Goal: Obtain resource: Obtain resource

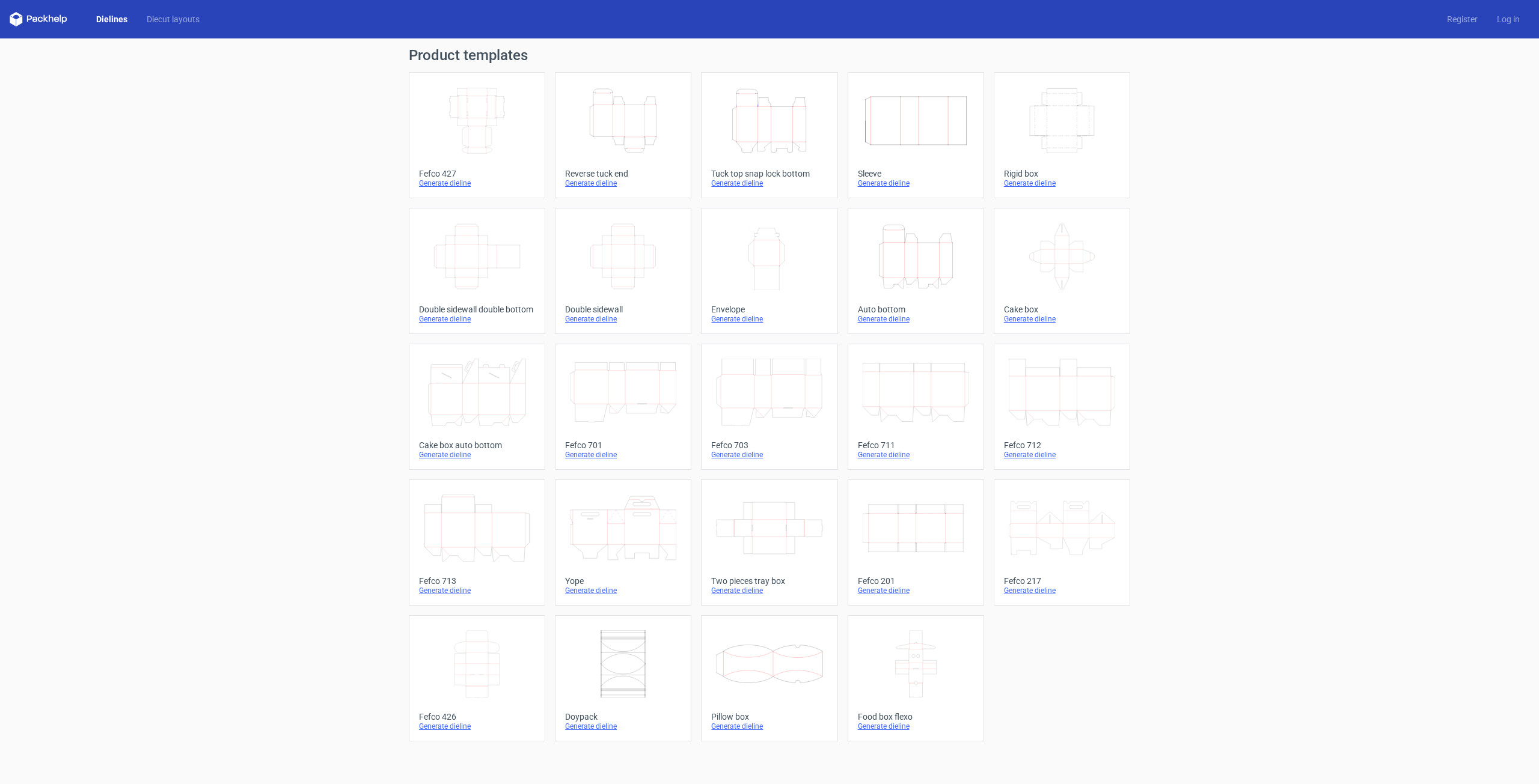
click at [506, 132] on icon "Width Depth Height" at bounding box center [477, 120] width 107 height 67
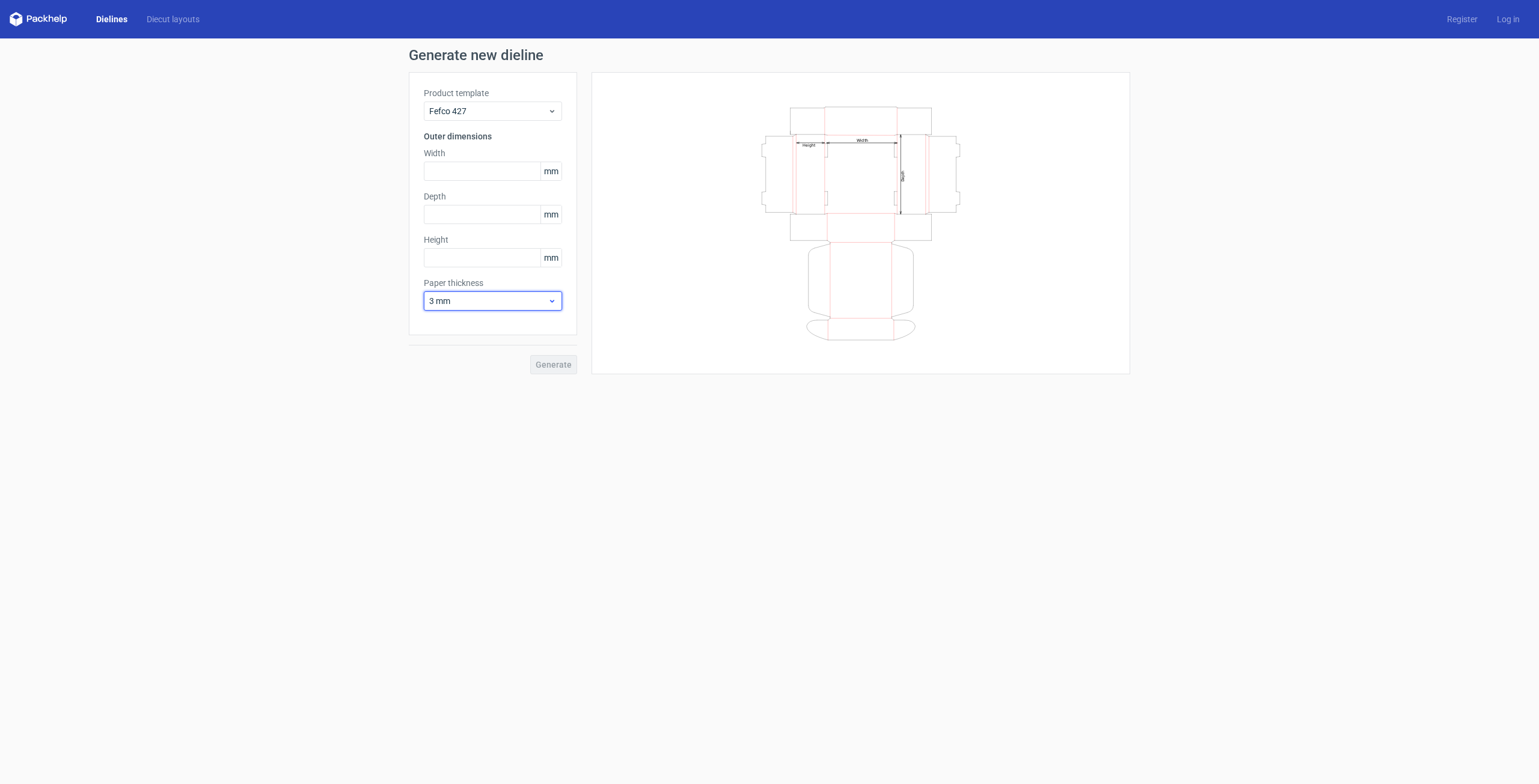
click at [484, 302] on span "3 mm" at bounding box center [488, 300] width 119 height 12
click at [489, 324] on div "0.4 mm" at bounding box center [493, 327] width 128 height 19
click at [485, 297] on span "0.4 mm" at bounding box center [488, 300] width 119 height 12
click at [434, 304] on span "0.4 mm" at bounding box center [488, 300] width 119 height 12
click at [469, 165] on input "text" at bounding box center [492, 171] width 138 height 19
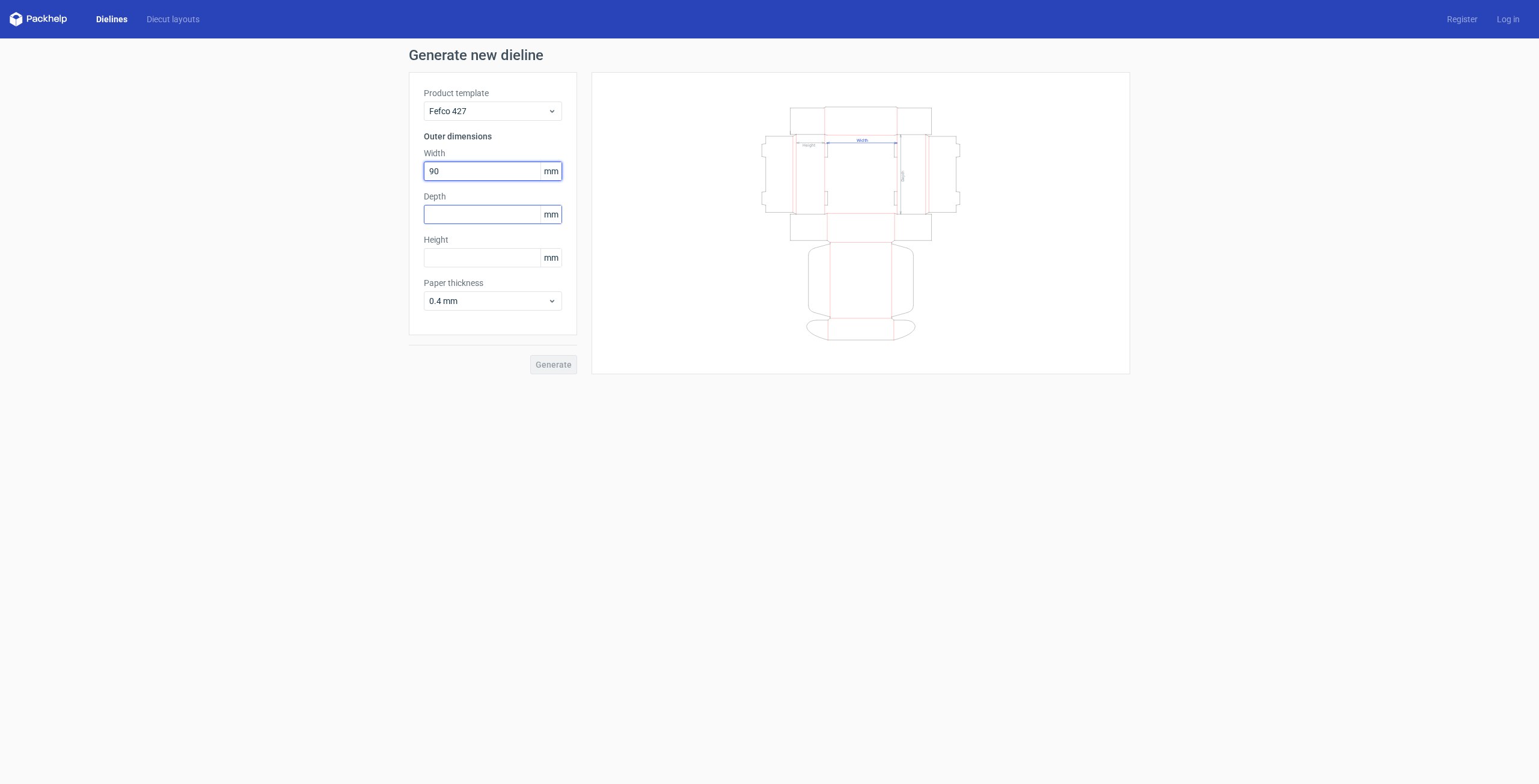
type input "90"
click at [476, 219] on input "text" at bounding box center [492, 214] width 138 height 19
type input "90"
click at [463, 259] on input "text" at bounding box center [492, 257] width 138 height 19
type input "60"
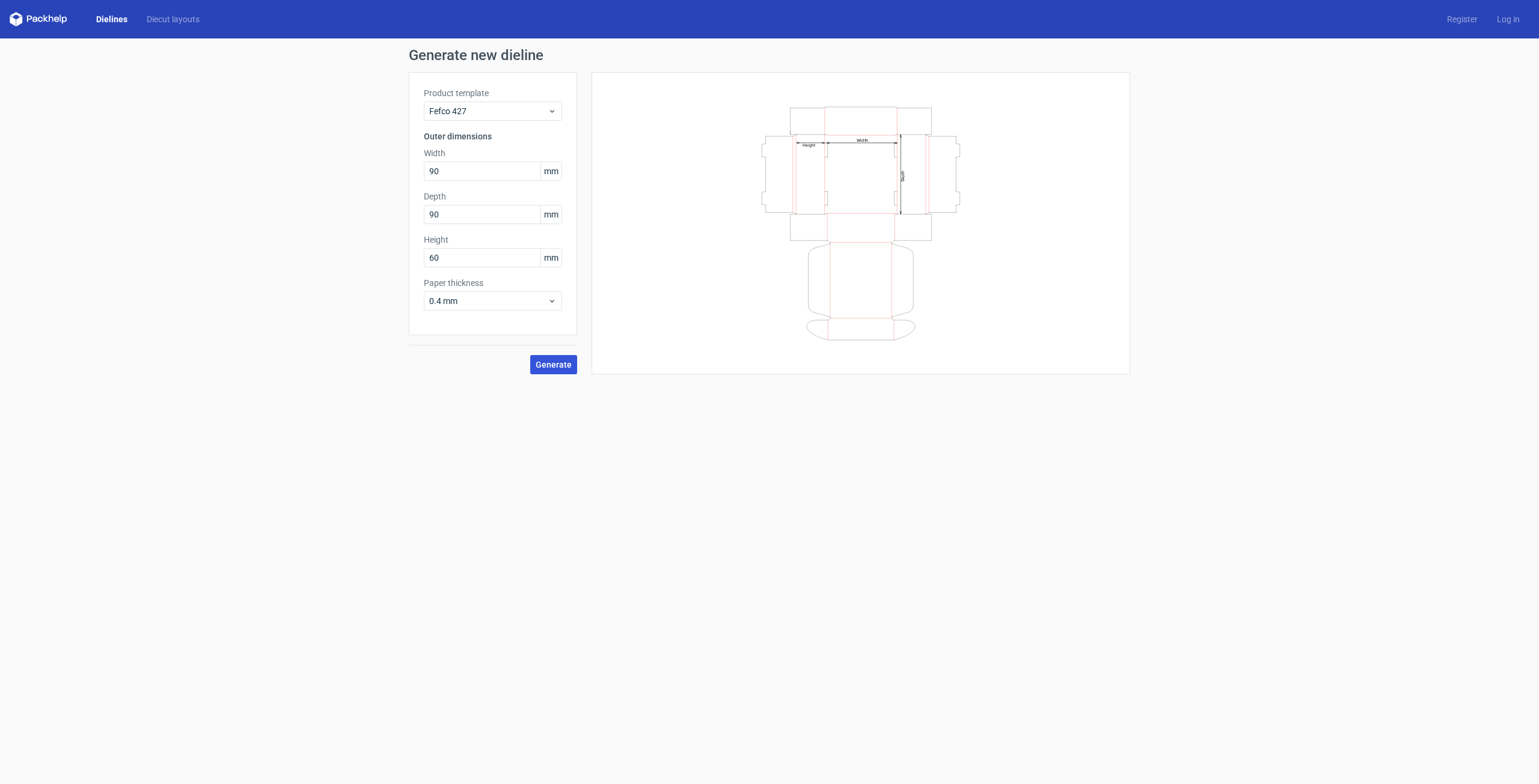
click at [544, 357] on button "Generate" at bounding box center [554, 364] width 47 height 19
click at [1078, 56] on link "Download file" at bounding box center [1089, 57] width 62 height 19
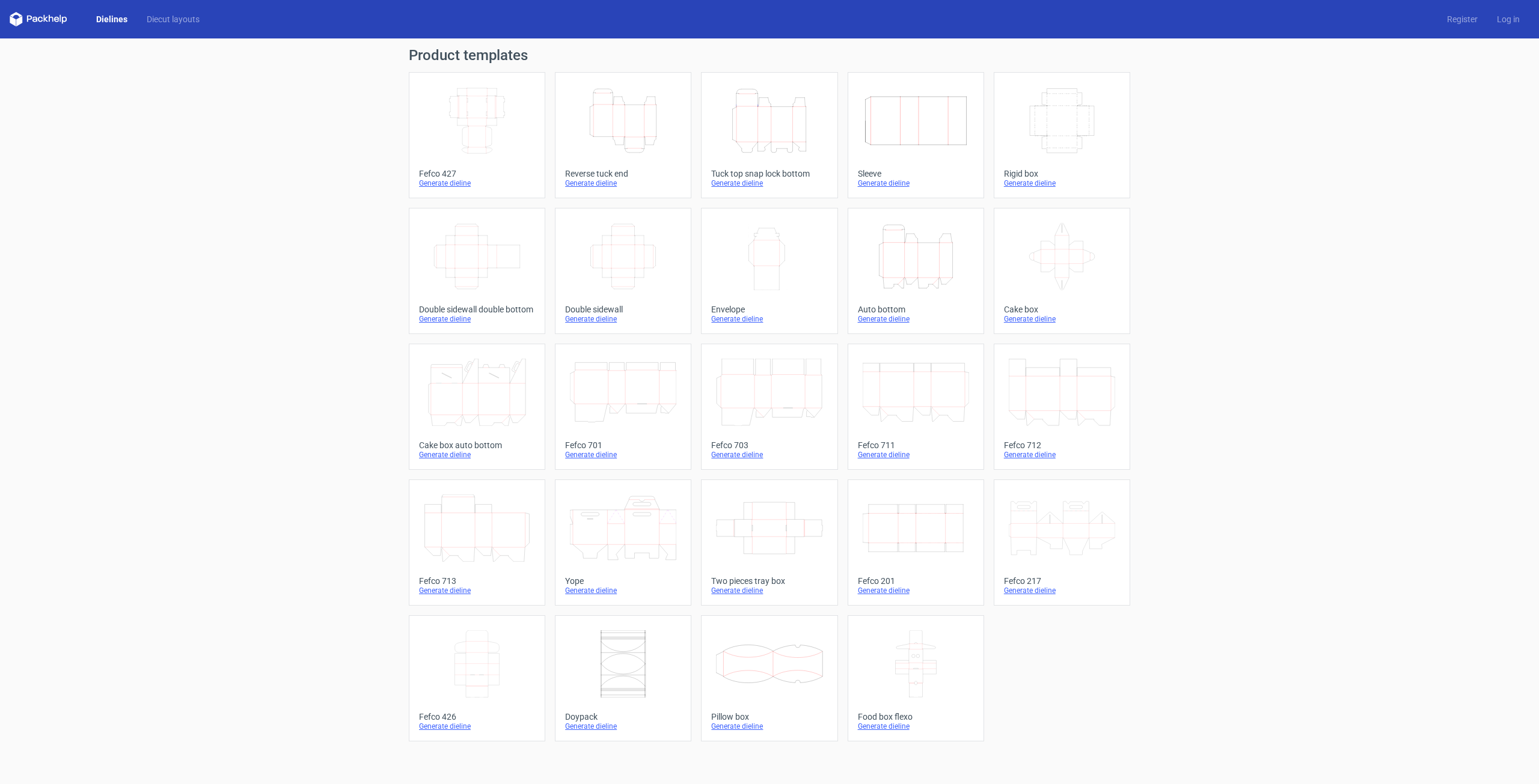
click at [447, 271] on icon "Width Depth Height" at bounding box center [477, 257] width 107 height 67
click at [477, 675] on icon at bounding box center [477, 664] width 107 height 67
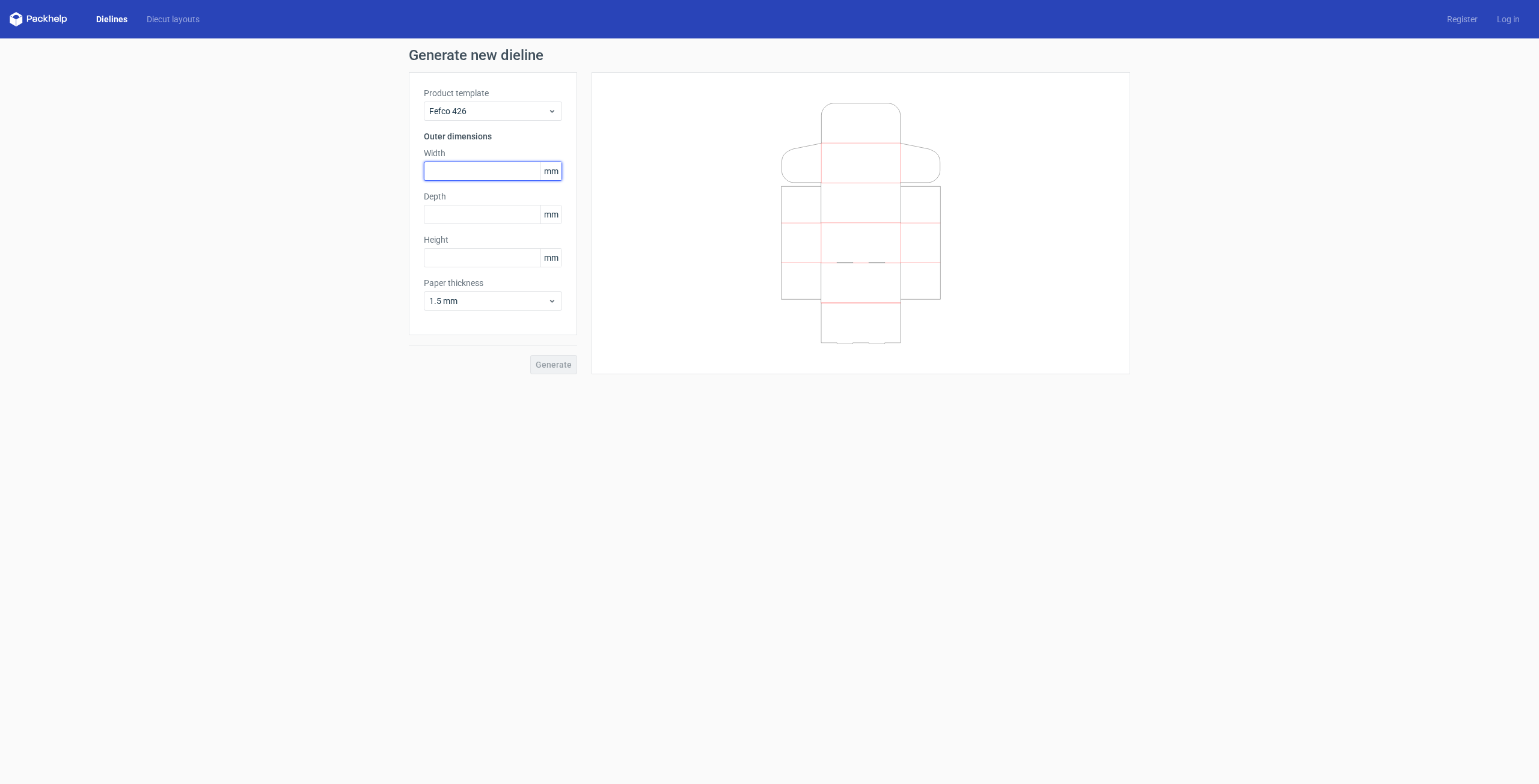
click at [475, 168] on input "text" at bounding box center [492, 171] width 138 height 19
type input "90"
click at [447, 202] on label "Depth" at bounding box center [492, 196] width 138 height 12
click at [451, 211] on input "text" at bounding box center [492, 214] width 138 height 19
type input "90"
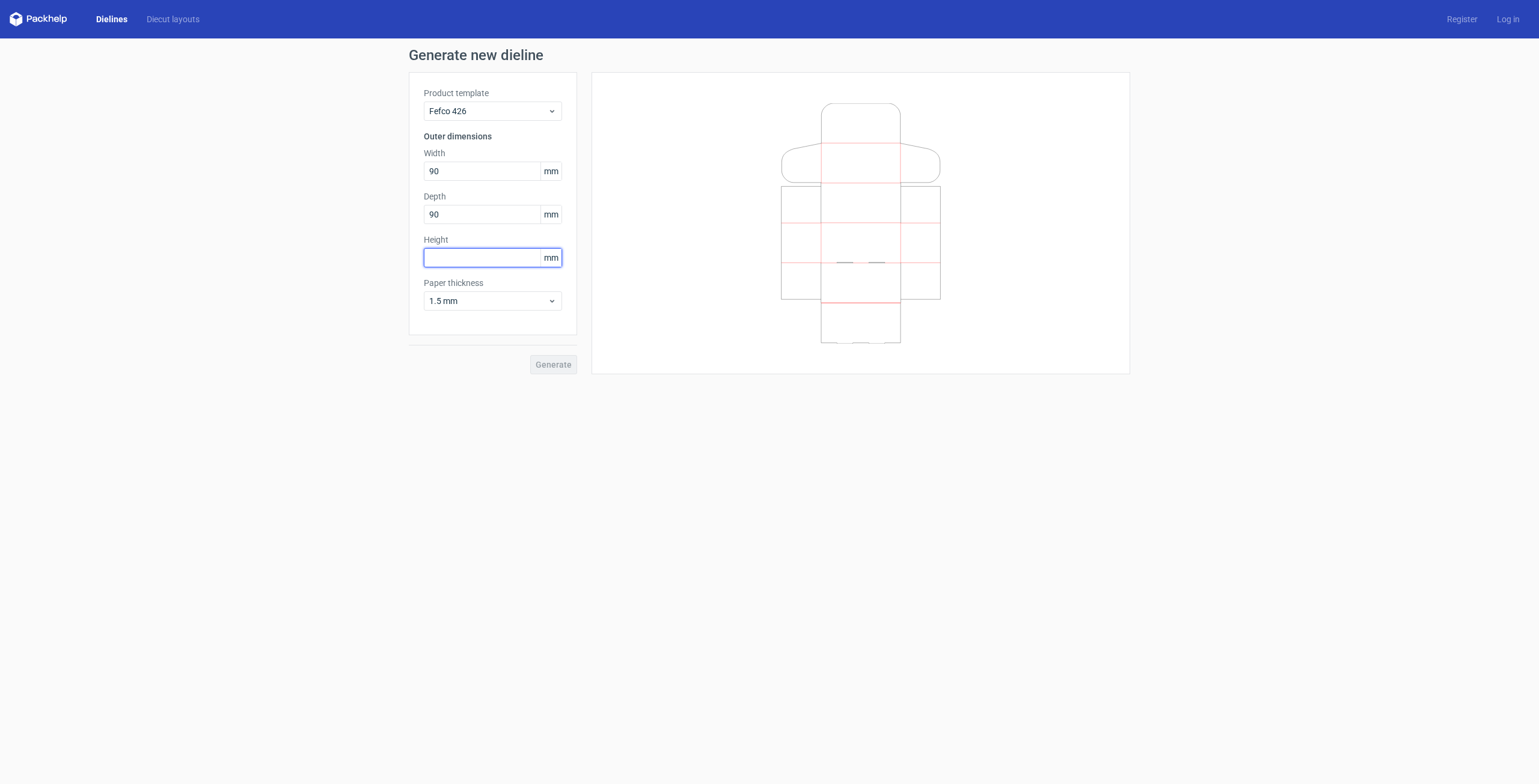
click at [454, 251] on input "text" at bounding box center [492, 257] width 138 height 19
type input "60"
click at [538, 364] on span "Generate" at bounding box center [554, 364] width 36 height 8
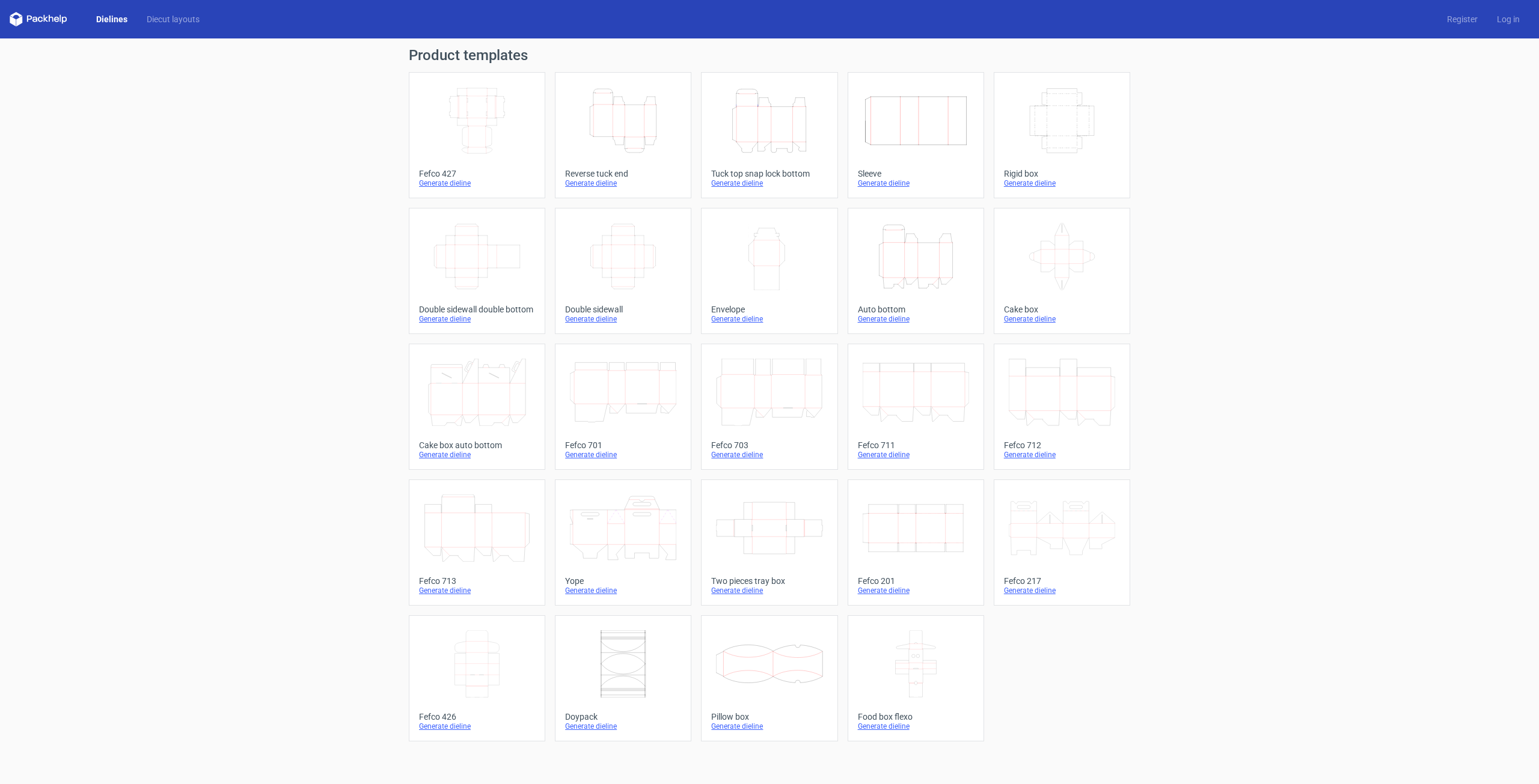
click at [517, 112] on icon "Width Depth Height" at bounding box center [477, 120] width 107 height 67
click at [614, 128] on icon "Height Depth Width" at bounding box center [623, 120] width 107 height 67
click at [897, 145] on line at bounding box center [885, 145] width 30 height 0
